Goal: Book appointment/travel/reservation

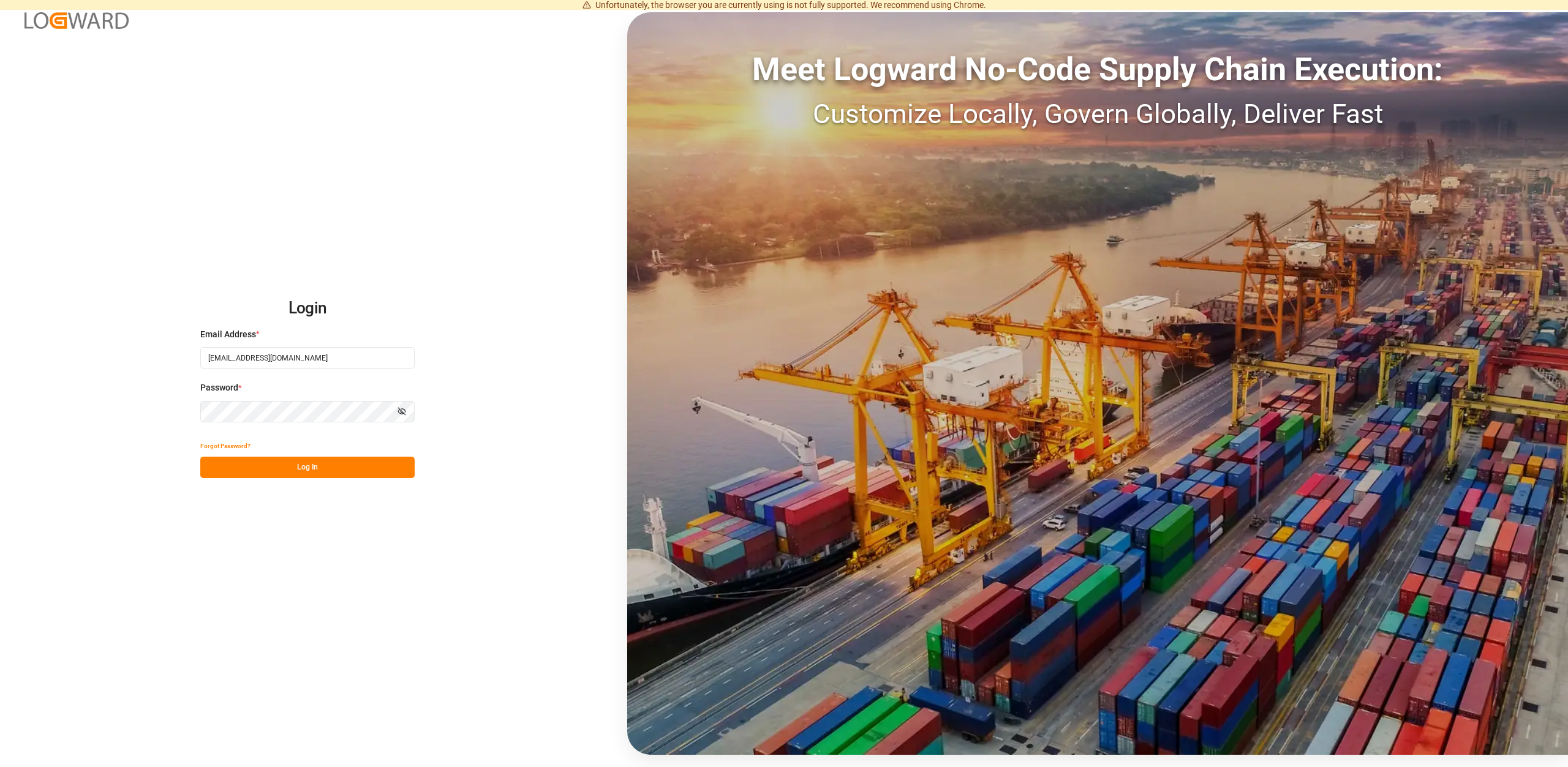
click at [315, 468] on button "Log In" at bounding box center [307, 468] width 215 height 22
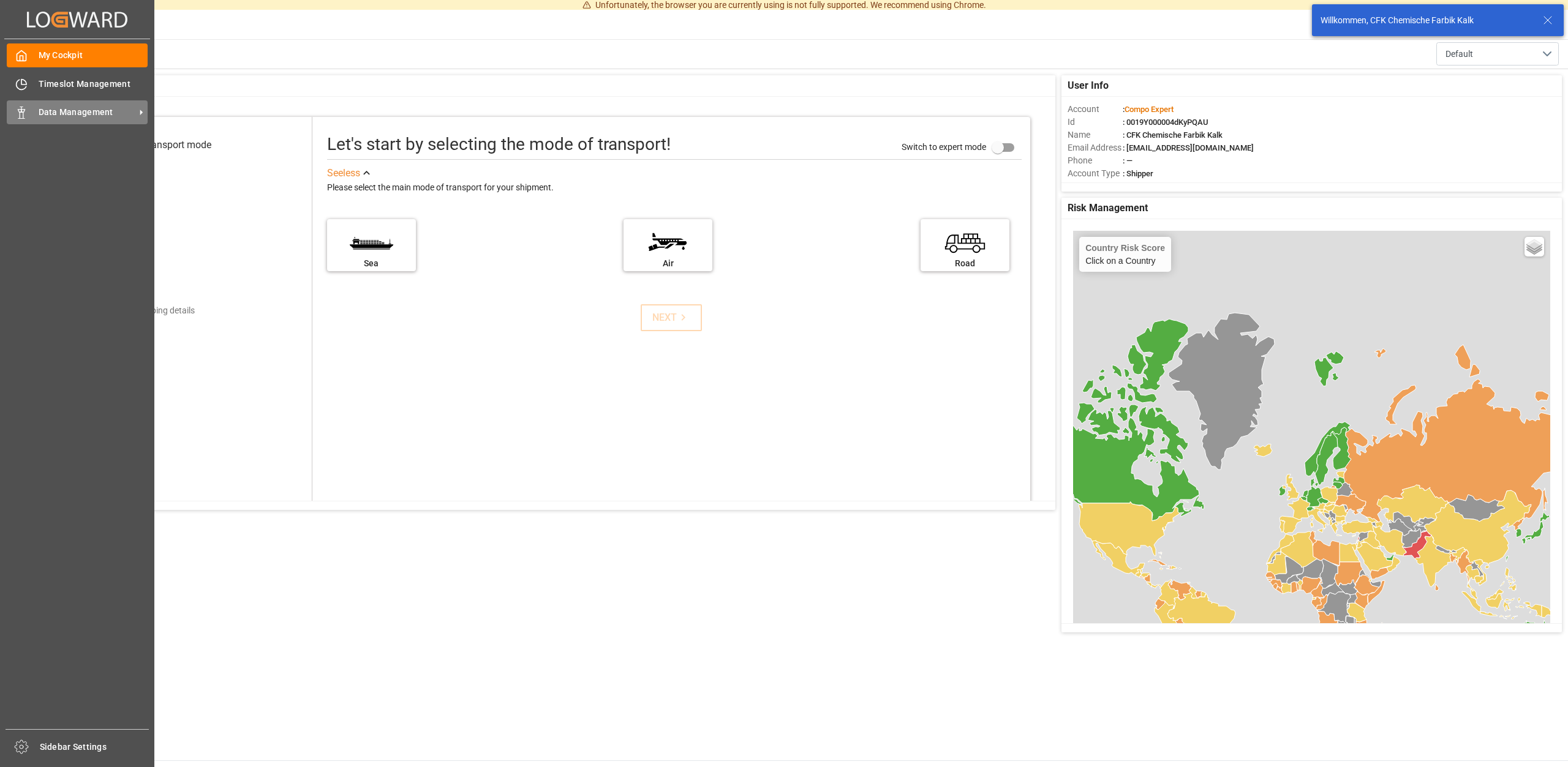
click at [17, 111] on icon at bounding box center [22, 113] width 13 height 13
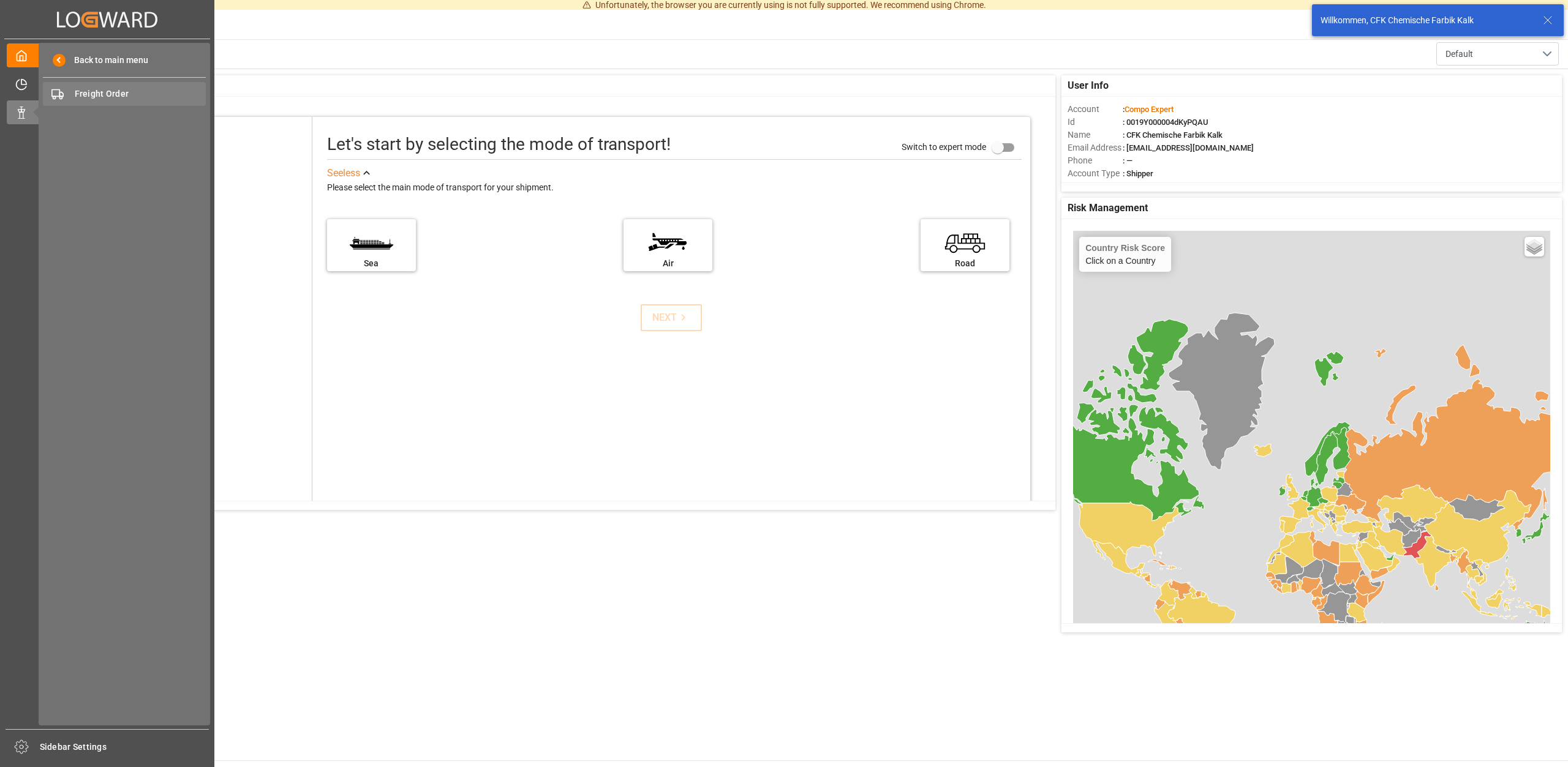
click at [97, 99] on span "Freight Order" at bounding box center [140, 94] width 132 height 13
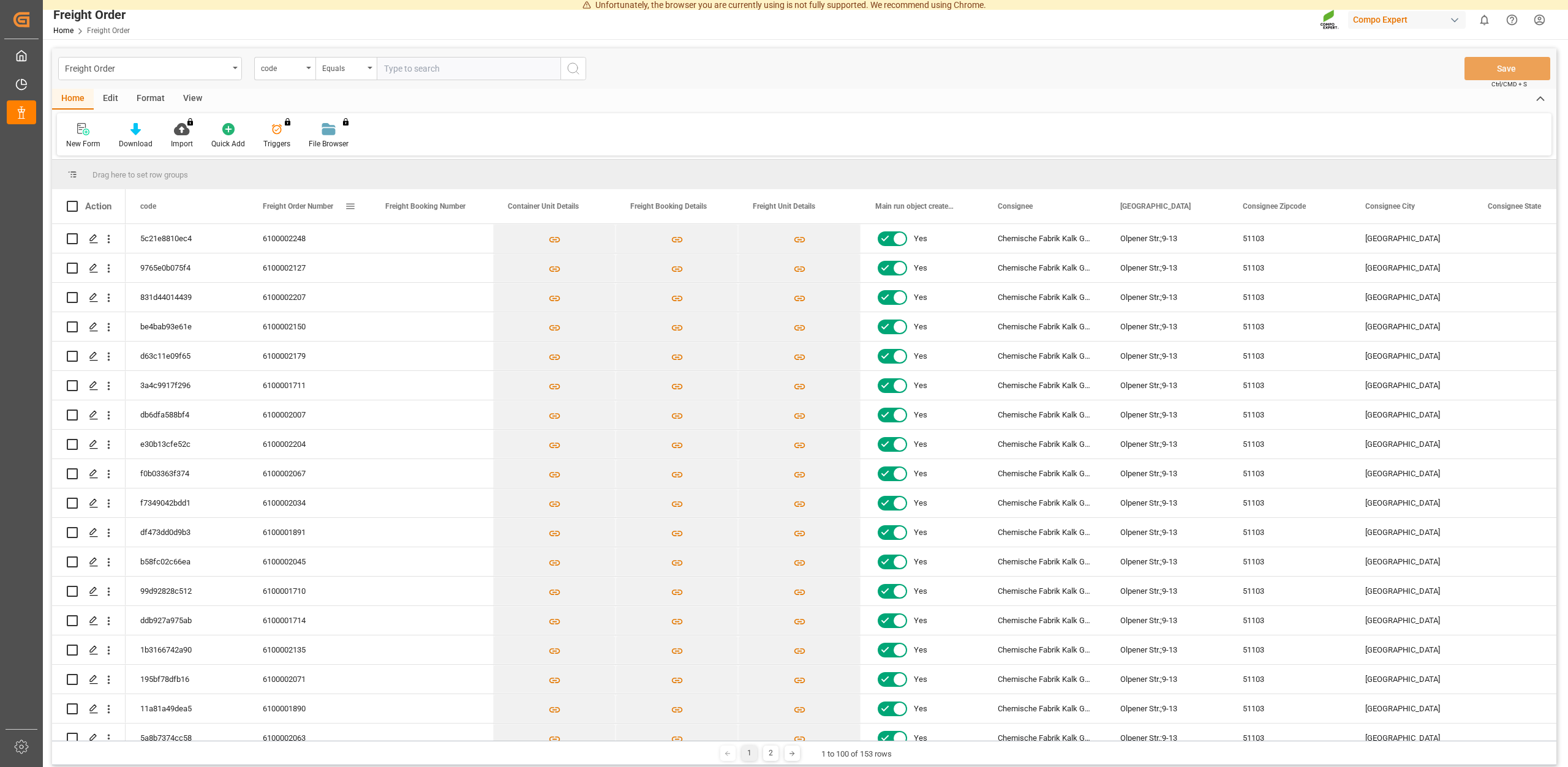
click at [294, 206] on span "Freight Order Number" at bounding box center [298, 207] width 70 height 9
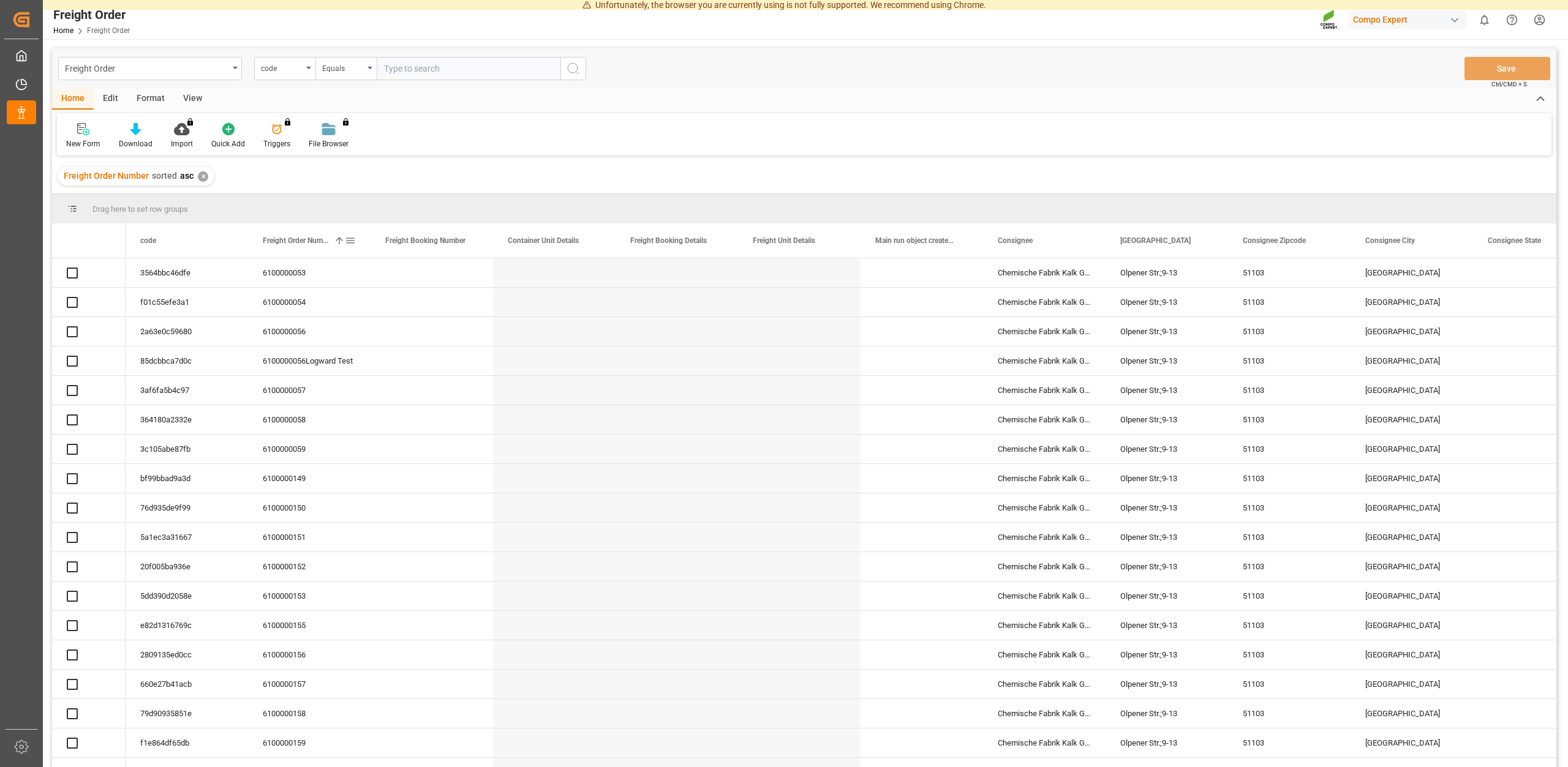
click at [297, 235] on div "Freight Order Number 1" at bounding box center [304, 241] width 82 height 34
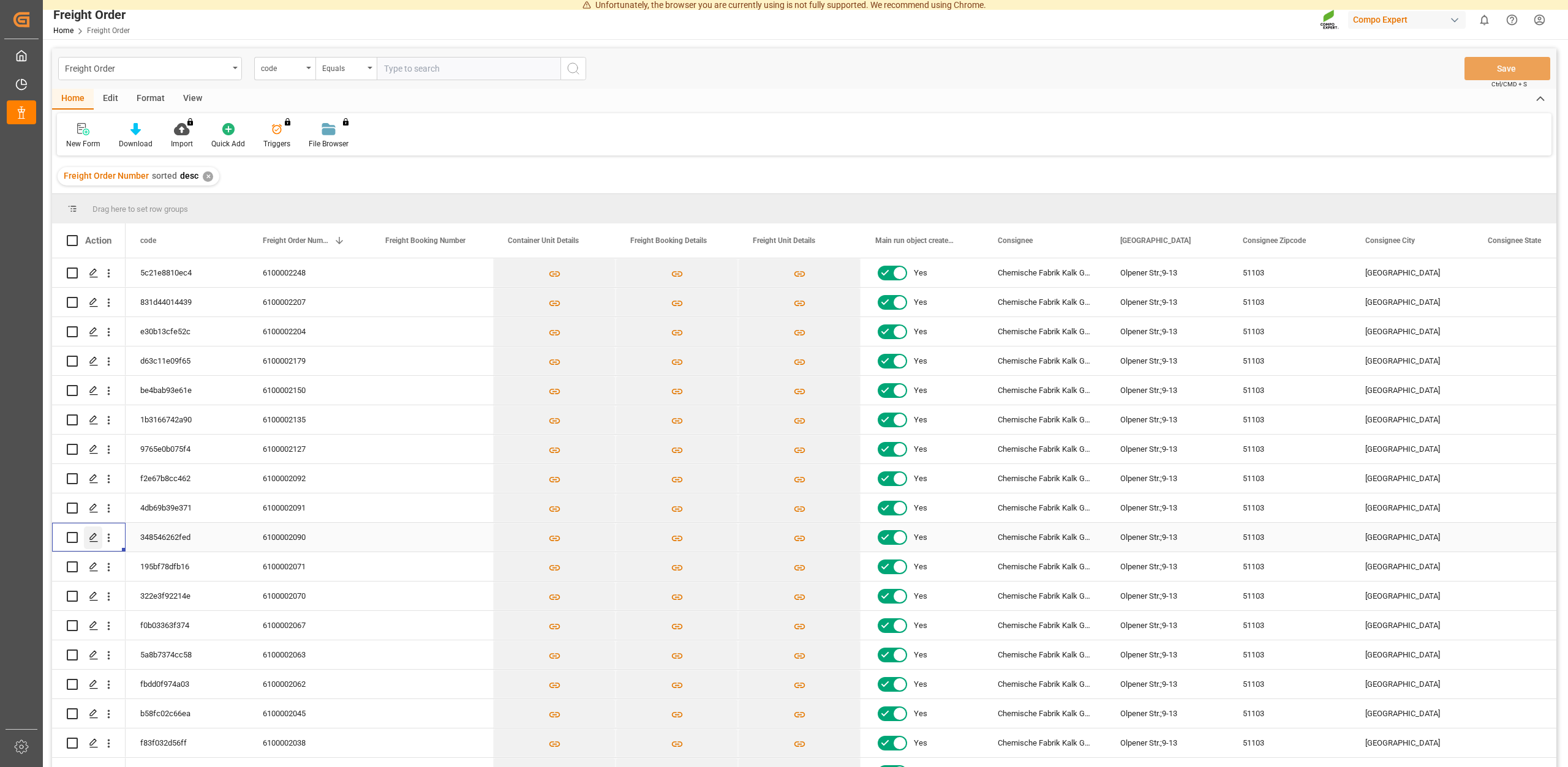
click at [95, 536] on icon "Press SPACE to select this row." at bounding box center [93, 537] width 10 height 10
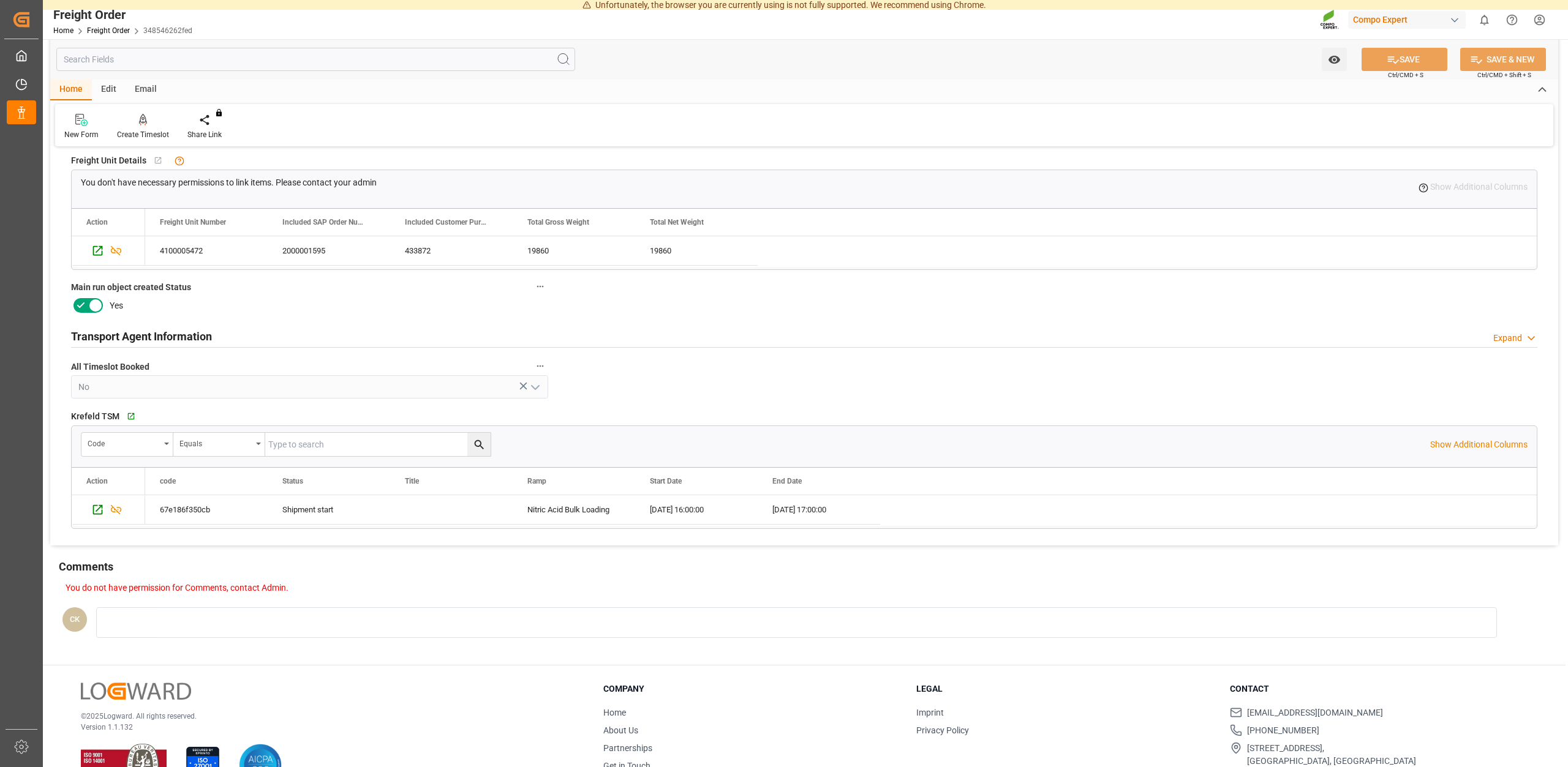
scroll to position [403, 0]
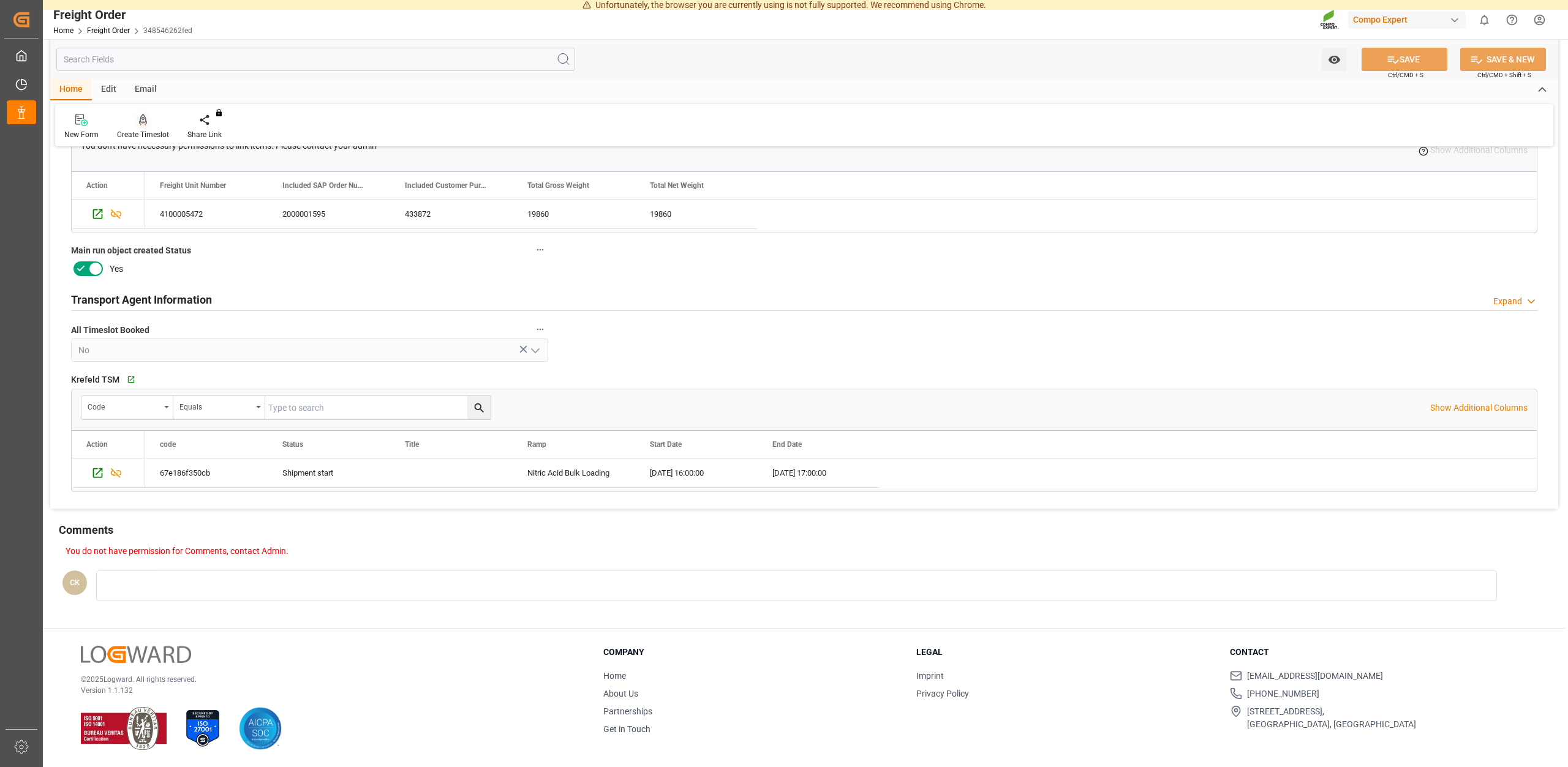
click at [148, 129] on div "Create Timeslot" at bounding box center [143, 127] width 70 height 27
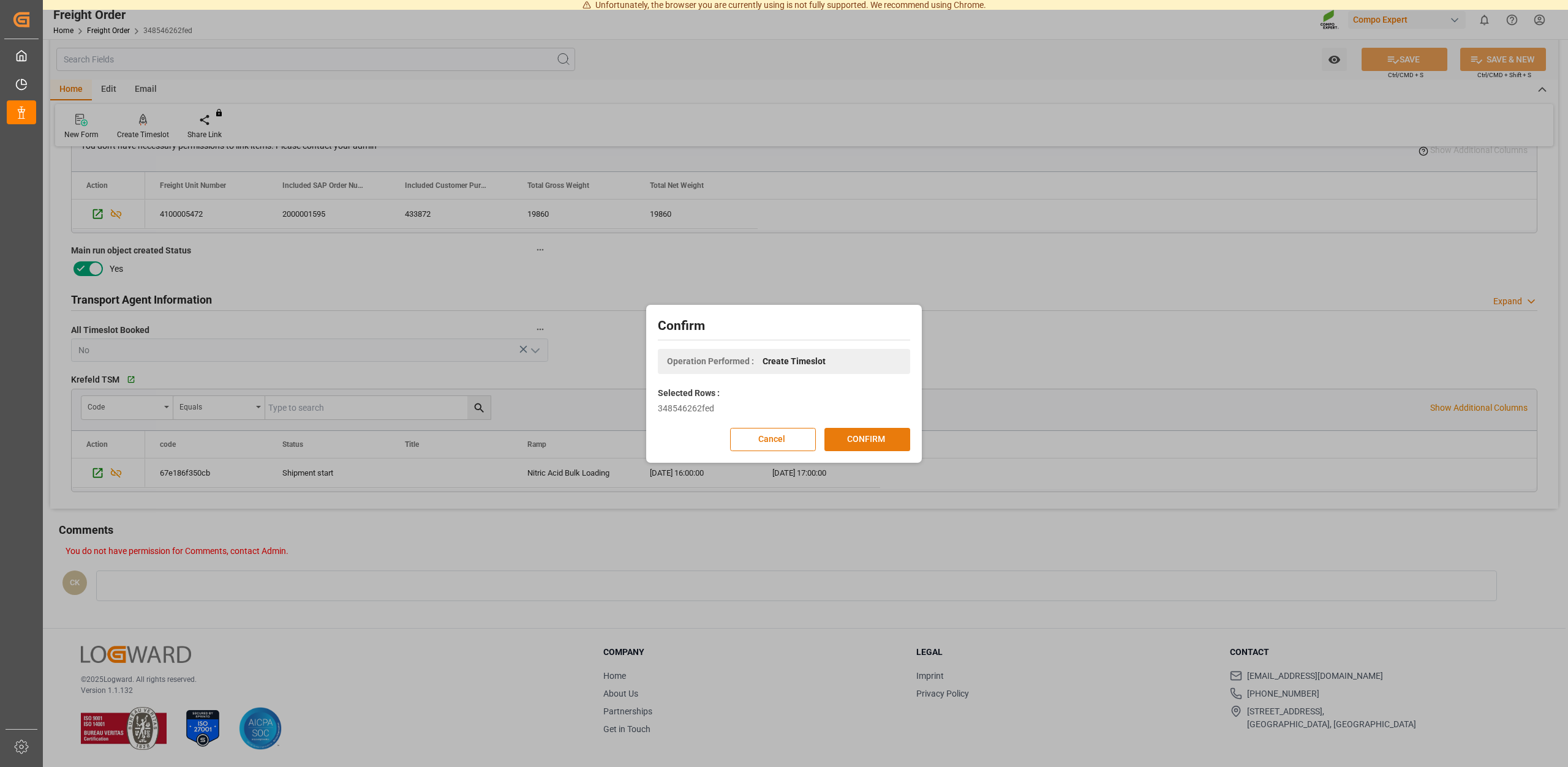
click at [844, 430] on button "CONFIRM" at bounding box center [867, 440] width 85 height 23
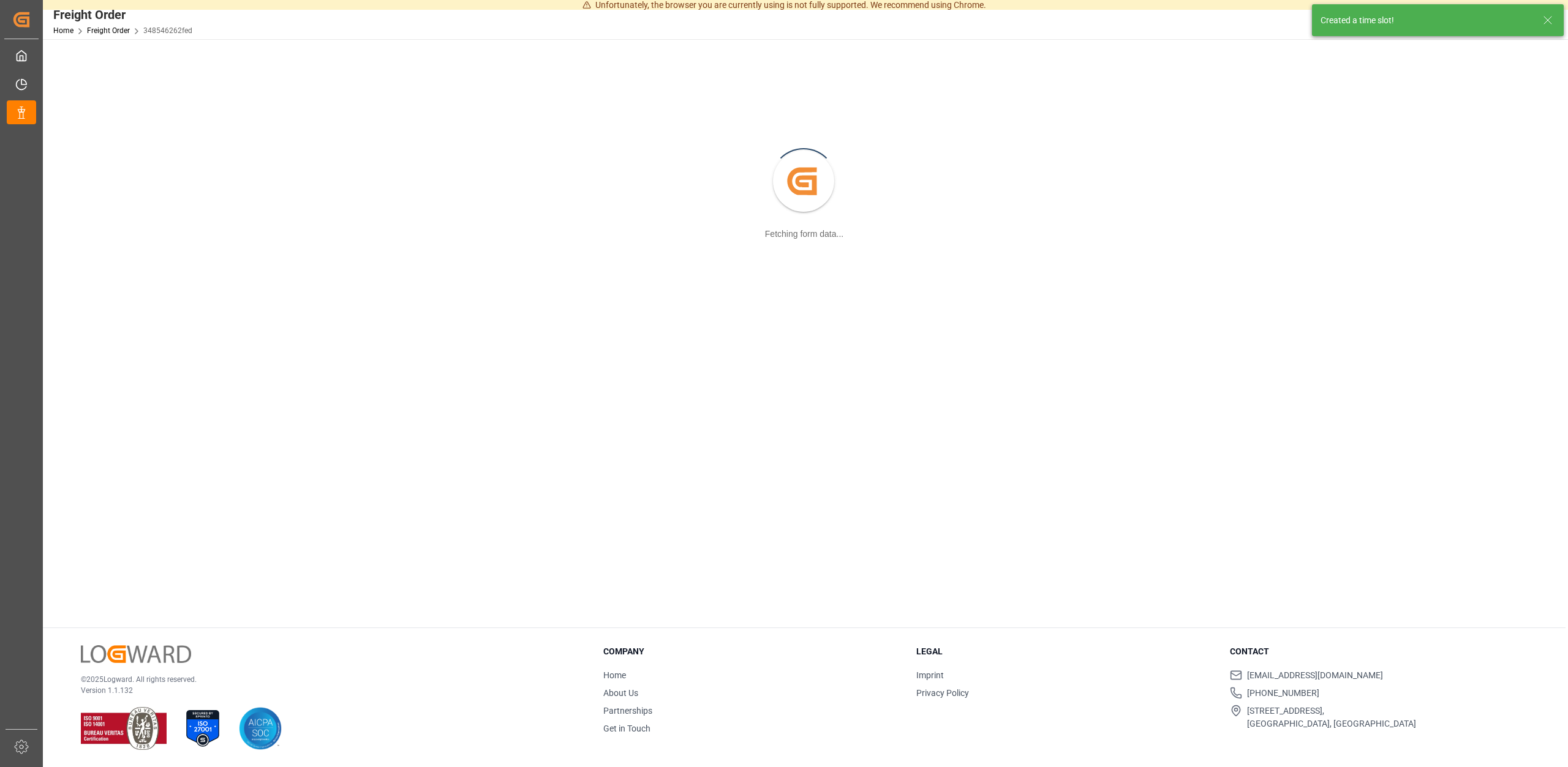
scroll to position [133, 0]
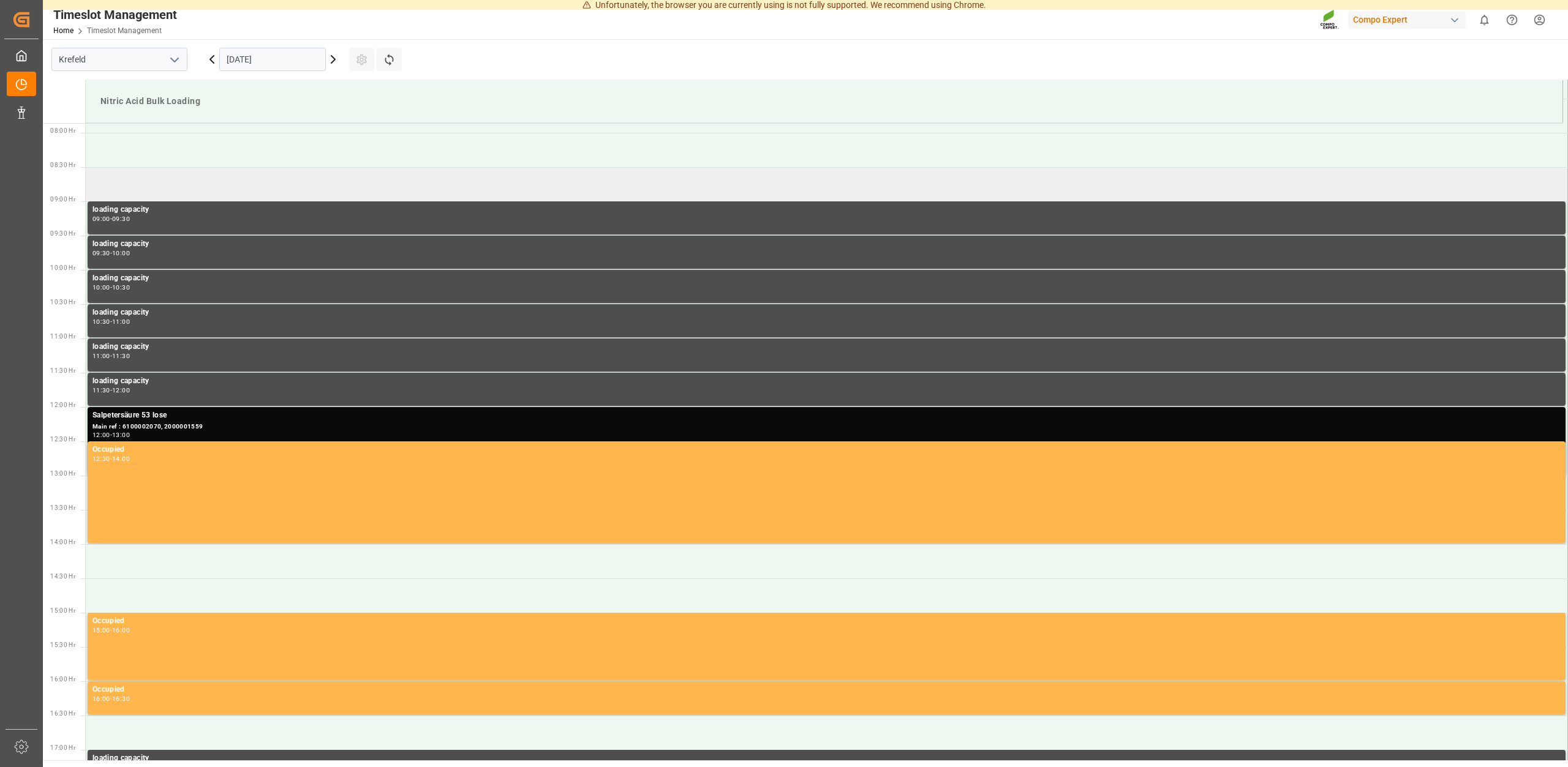
scroll to position [541, 0]
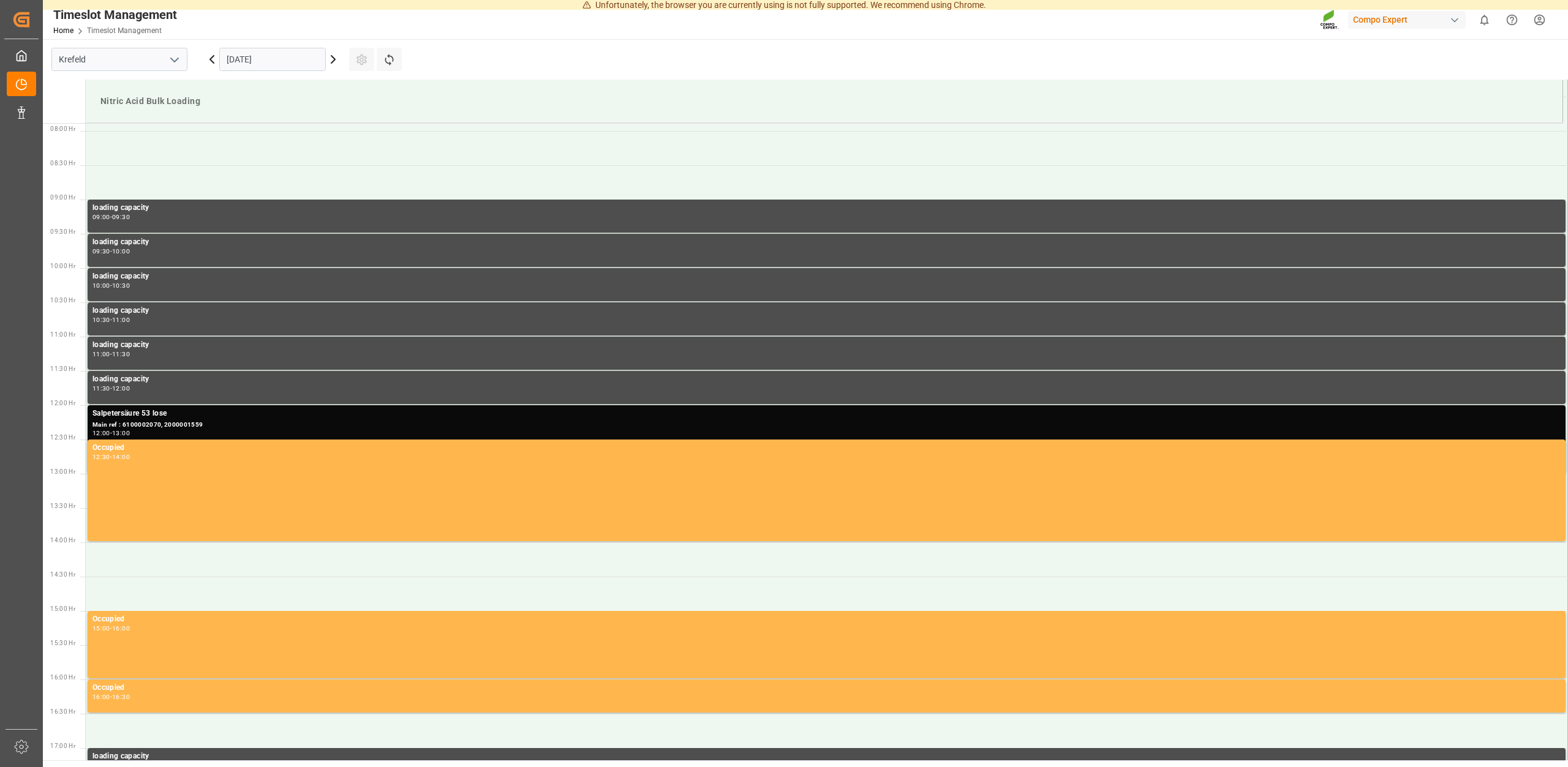
click at [339, 58] on icon at bounding box center [333, 59] width 14 height 14
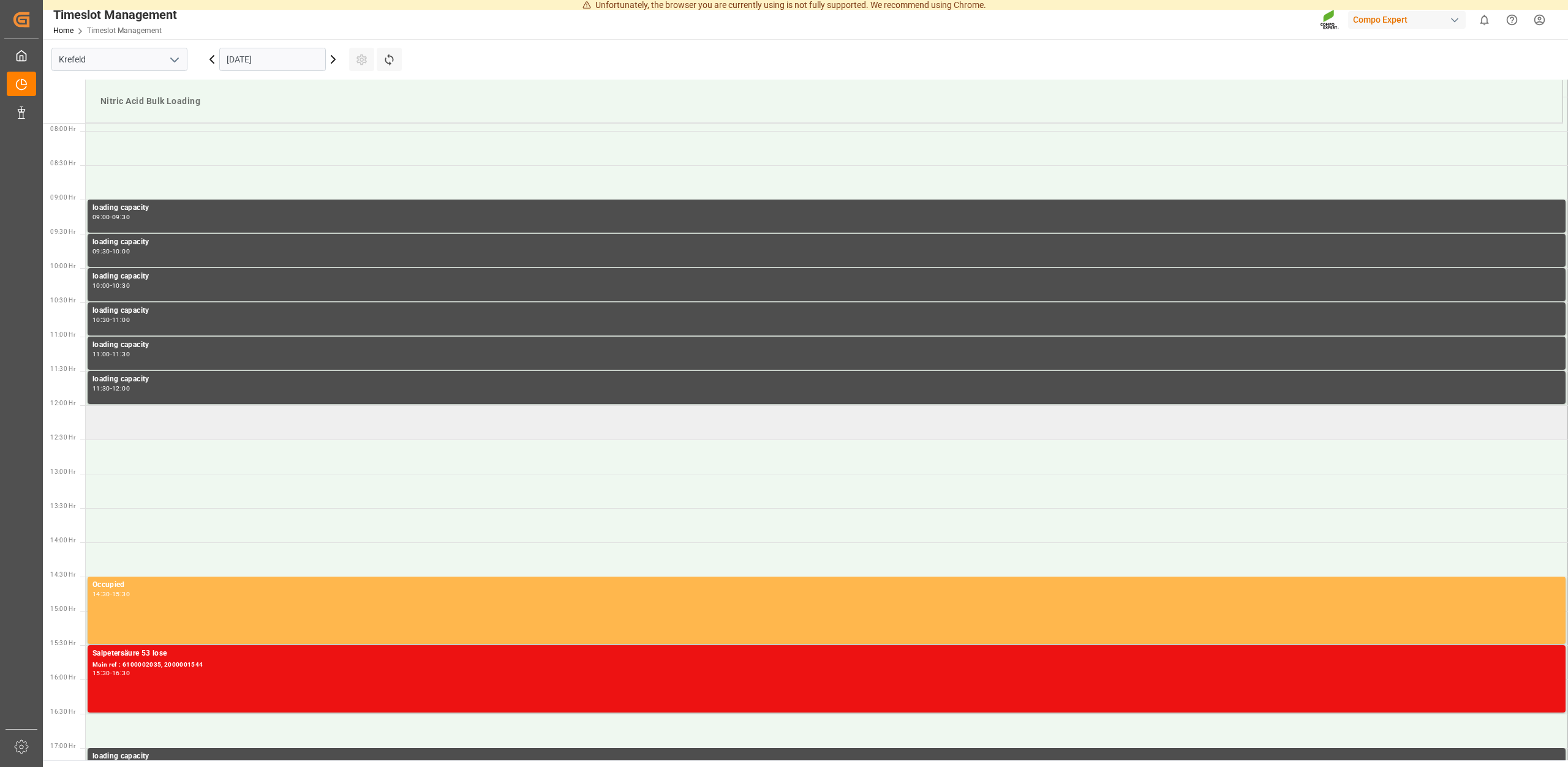
click at [153, 422] on td at bounding box center [826, 422] width 1482 height 34
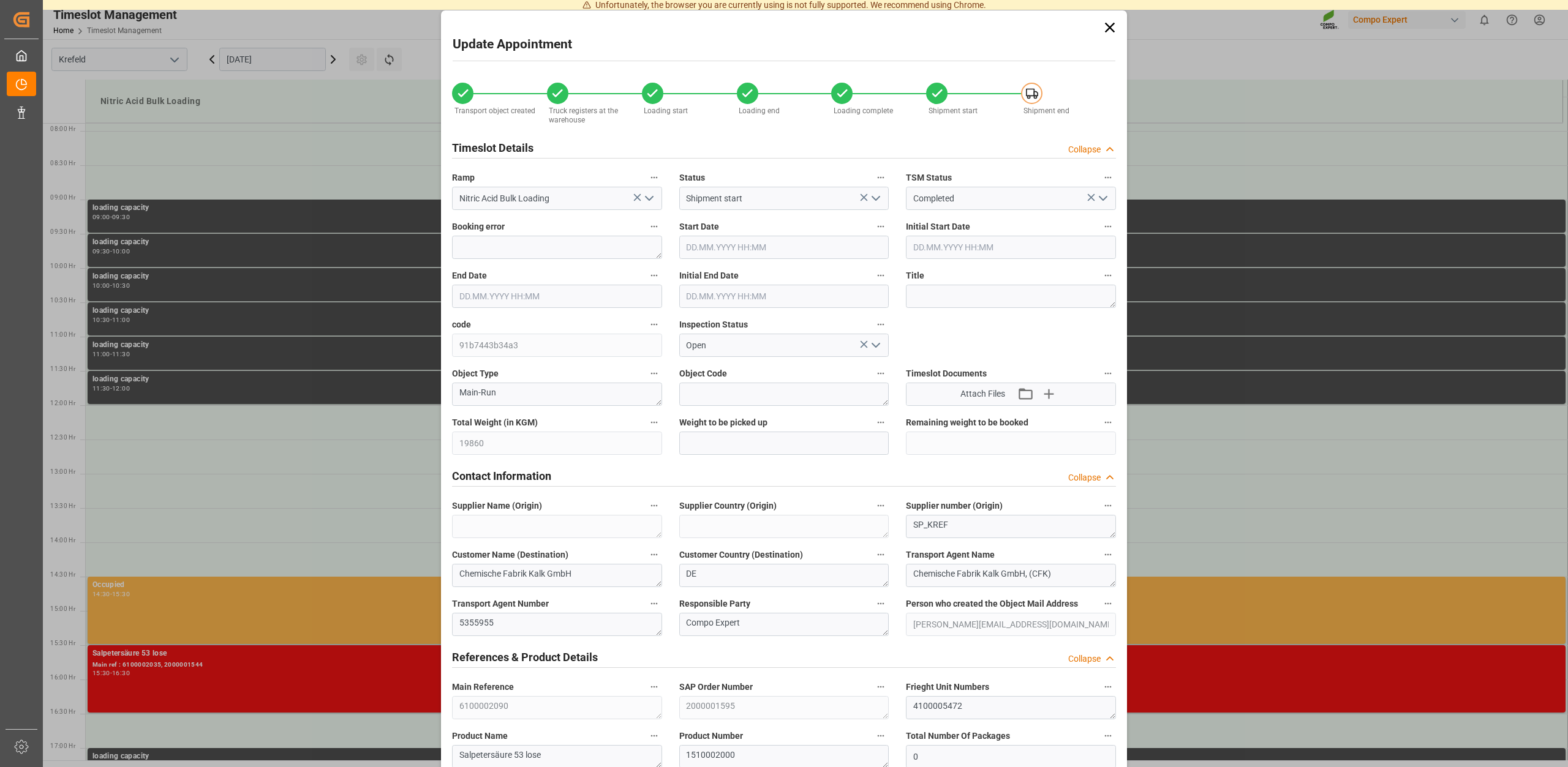
type input "30.09.2025 12:00"
type input "30.09.2025 12:30"
type input "17.09.2025 14:39"
type input "22.09.2025 10:10"
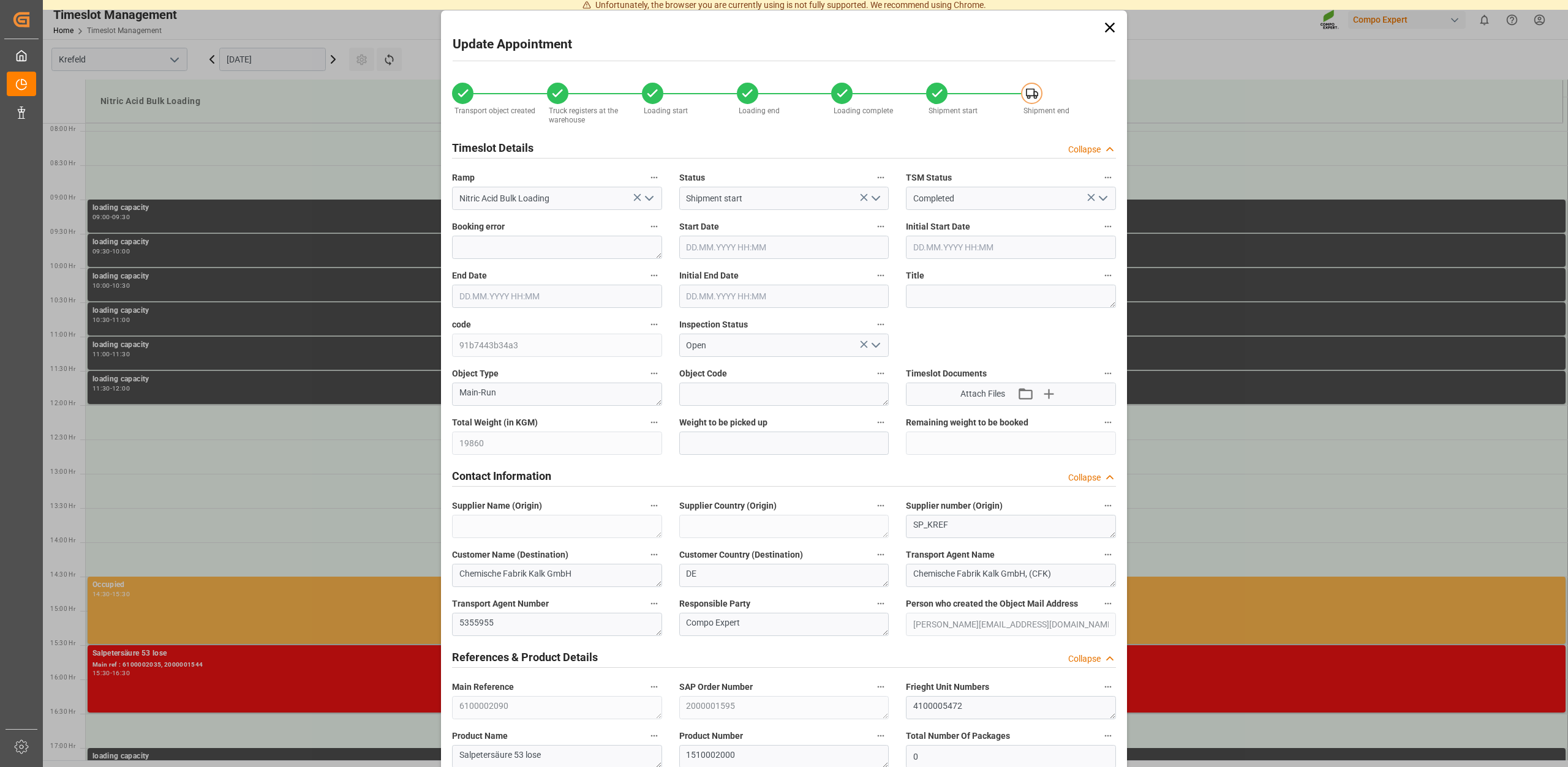
type input "22.09.2025 10:10"
type input "29.09.2025 07:04"
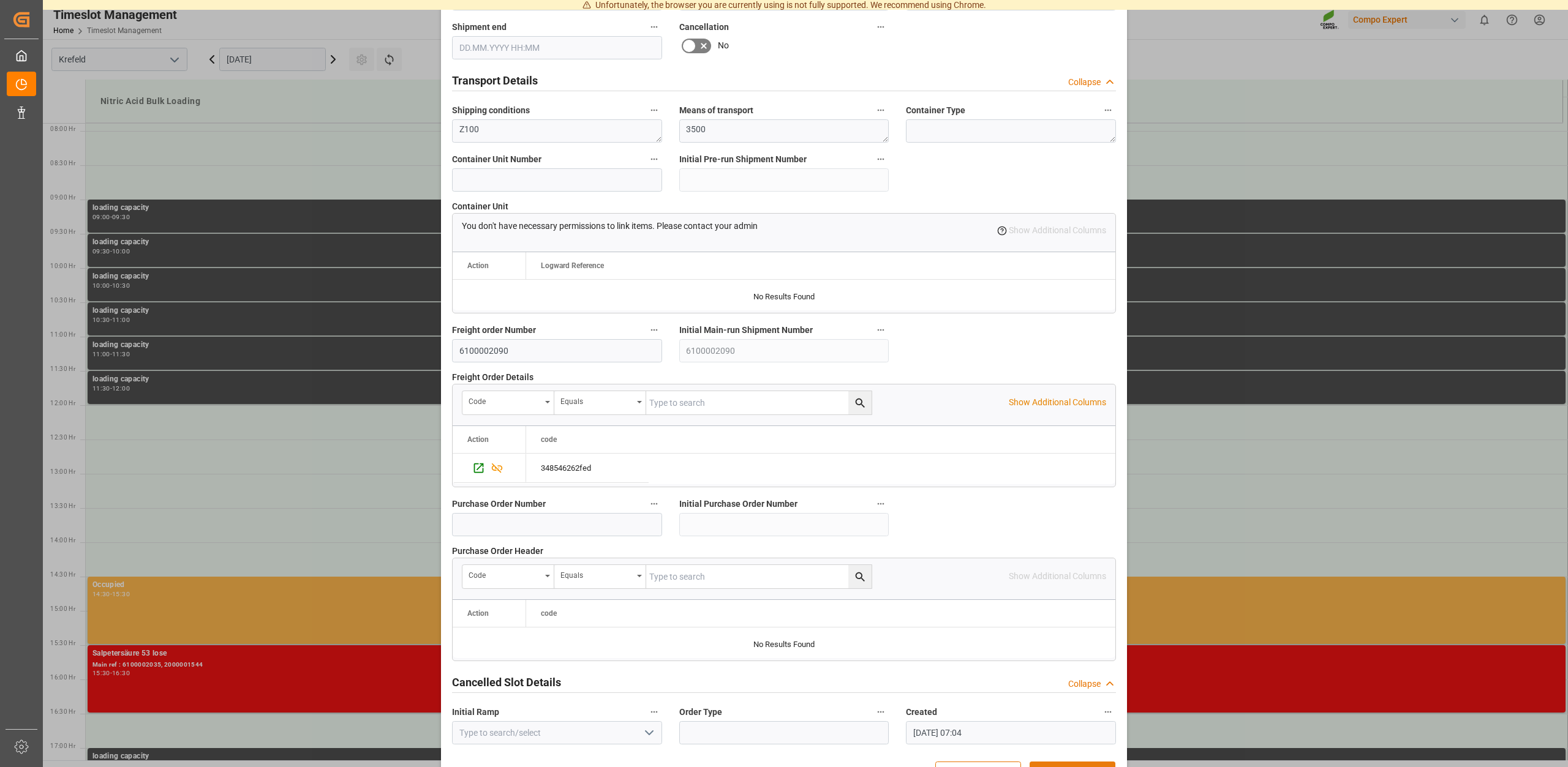
scroll to position [930, 0]
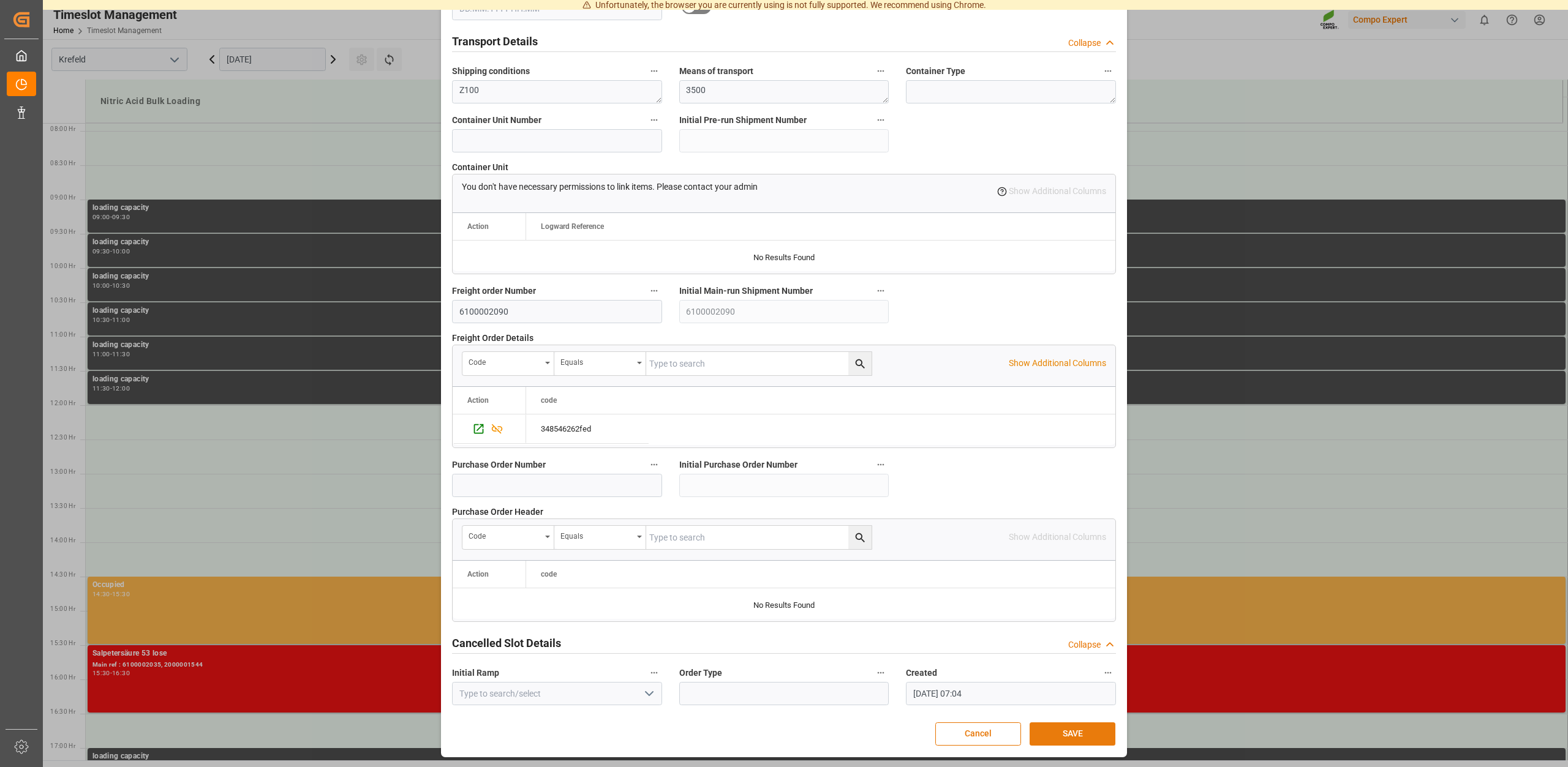
click at [1077, 735] on button "SAVE" at bounding box center [1071, 735] width 85 height 23
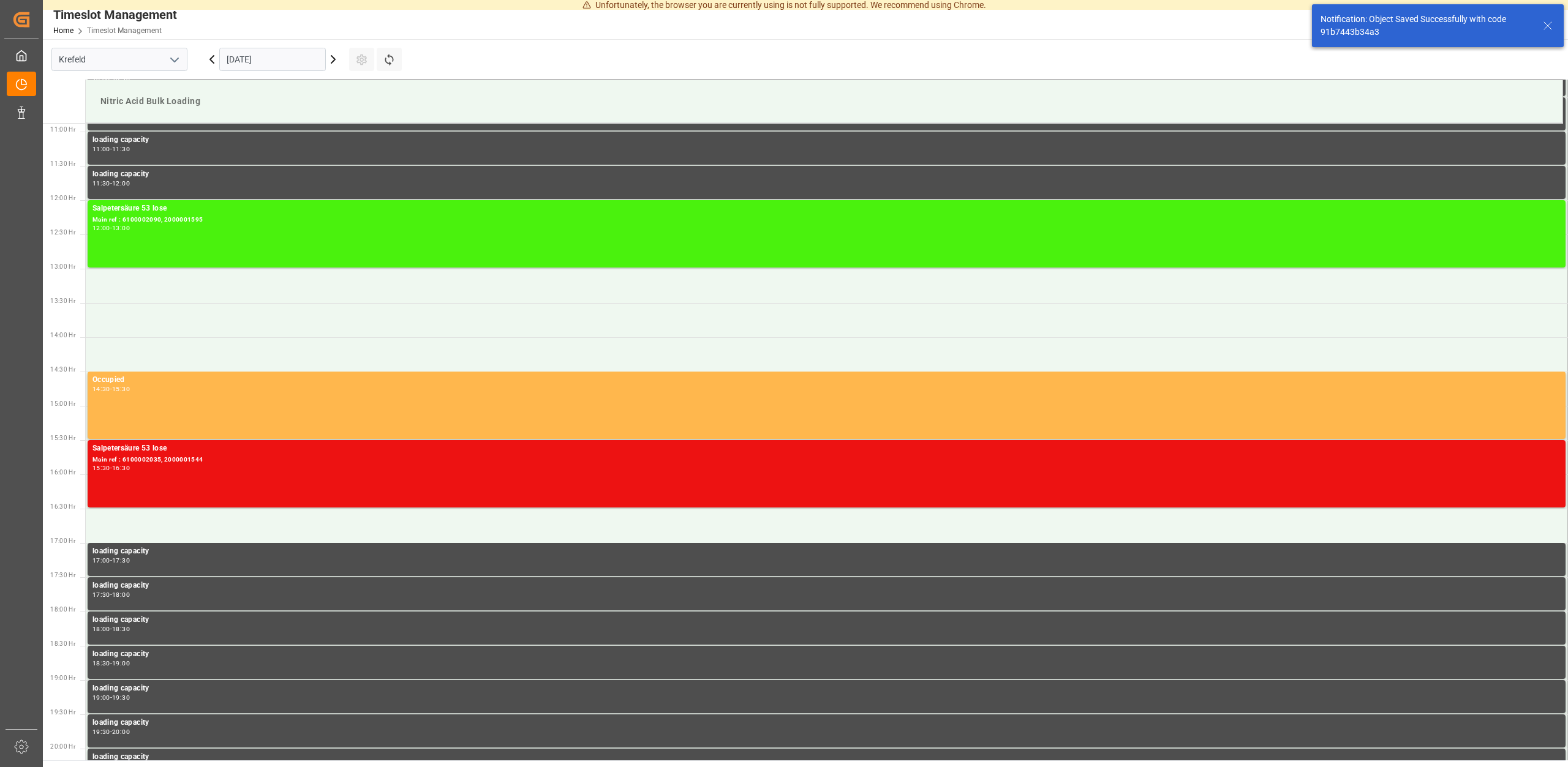
scroll to position [746, 0]
